Goal: Use online tool/utility: Use online tool/utility

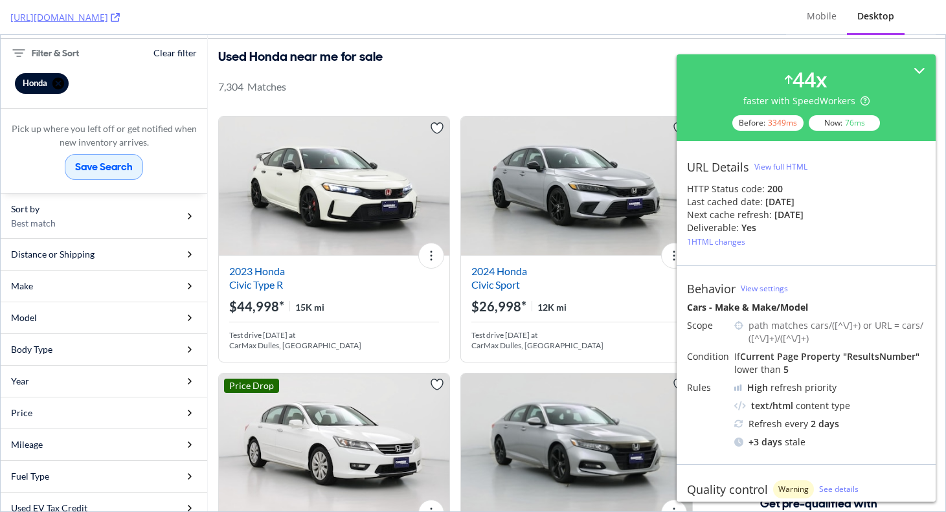
scroll to position [87, 0]
